Goal: Find specific page/section: Find specific page/section

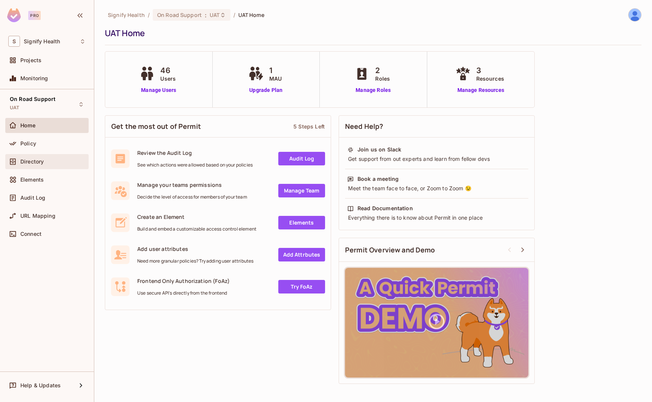
click at [36, 162] on span "Directory" at bounding box center [31, 162] width 23 height 6
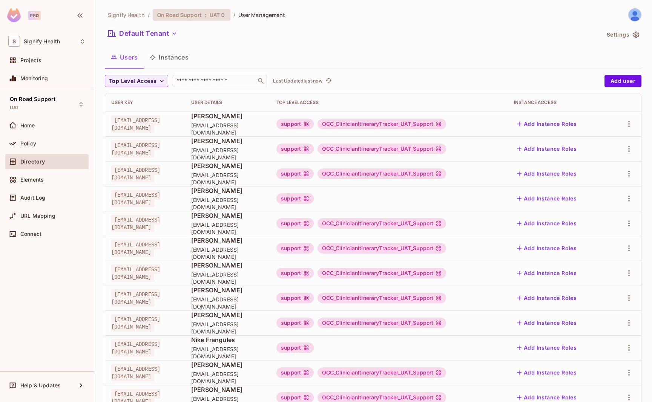
click at [212, 15] on span "UAT" at bounding box center [215, 14] width 10 height 7
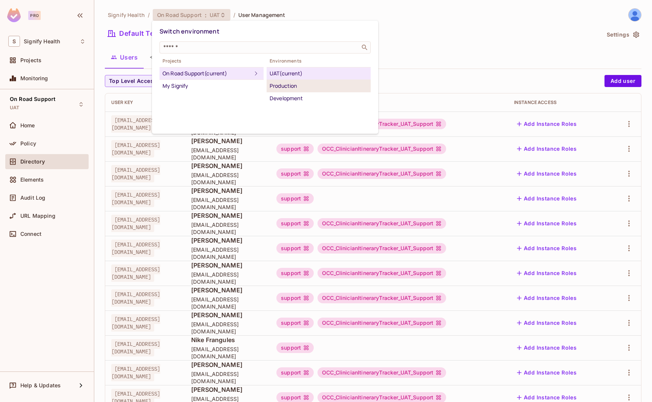
click at [308, 83] on div "Production" at bounding box center [319, 85] width 98 height 9
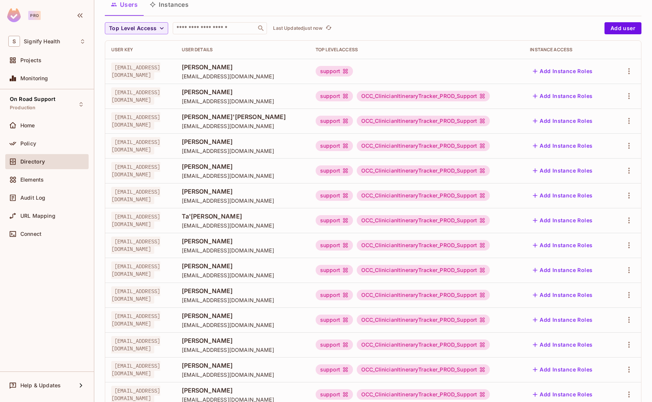
scroll to position [124, 0]
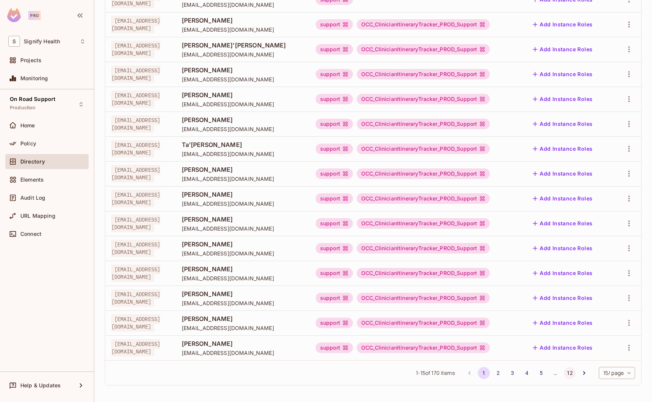
click at [572, 376] on button "12" at bounding box center [570, 373] width 12 height 12
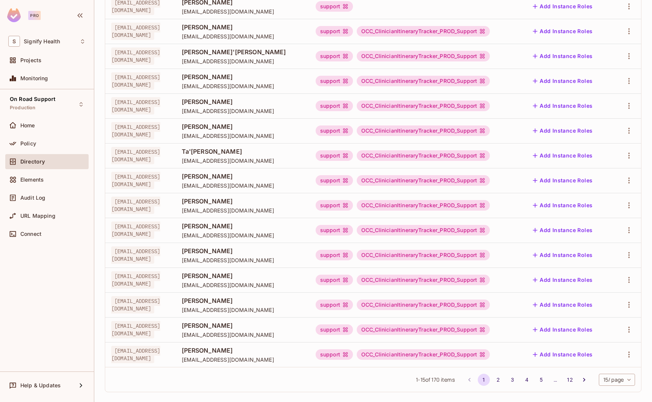
scroll to position [124, 0]
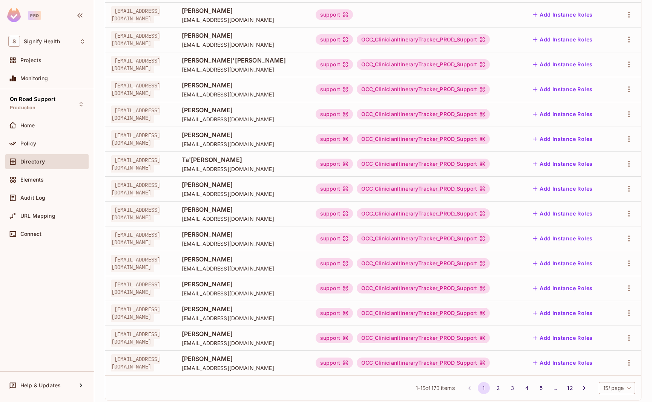
scroll to position [124, 0]
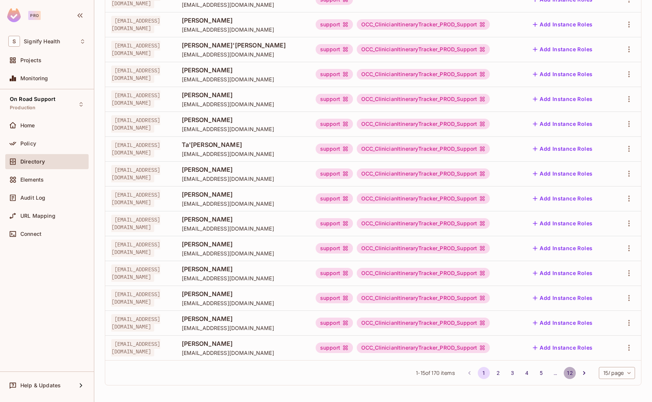
click at [566, 374] on button "12" at bounding box center [570, 373] width 12 height 12
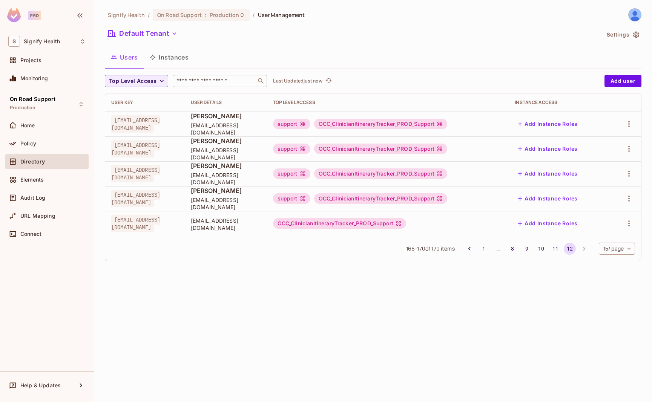
click at [205, 83] on input "text" at bounding box center [214, 81] width 79 height 8
type input "****"
